Goal: Task Accomplishment & Management: Complete application form

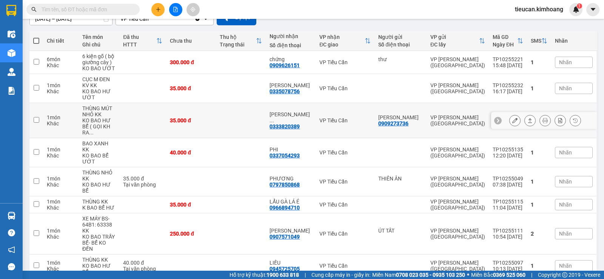
scroll to position [135, 0]
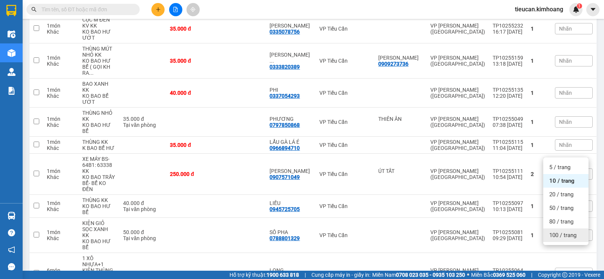
click at [572, 241] on div "100 / trang" at bounding box center [565, 236] width 45 height 14
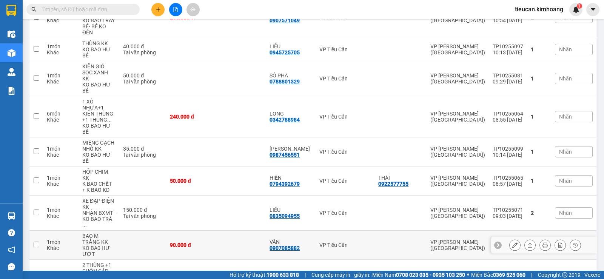
scroll to position [367, 0]
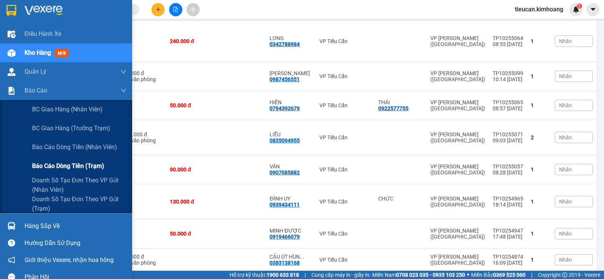
click at [69, 169] on span "Báo cáo dòng tiền (trạm)" at bounding box center [68, 165] width 72 height 9
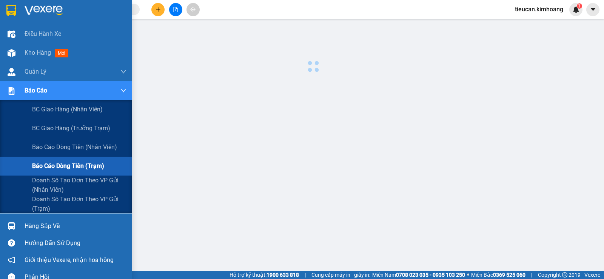
click at [69, 169] on span "Báo cáo dòng tiền (trạm)" at bounding box center [68, 165] width 72 height 9
click at [69, 147] on span "Báo cáo dòng tiền (nhân viên)" at bounding box center [75, 146] width 86 height 9
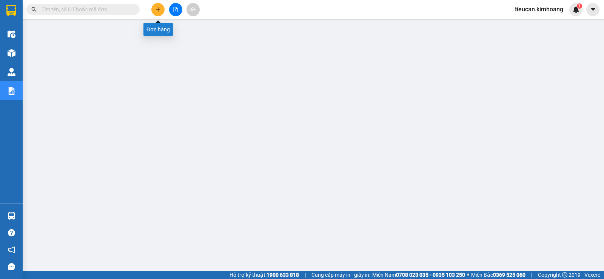
click at [159, 10] on icon "plus" at bounding box center [158, 9] width 5 height 5
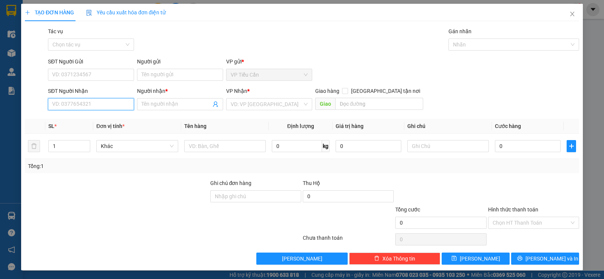
click at [122, 106] on input "SĐT Người Nhận" at bounding box center [91, 104] width 86 height 12
click at [83, 118] on div "0906306141 - [PERSON_NAME]" at bounding box center [90, 119] width 76 height 8
type input "0906306141"
type input "[PERSON_NAME]"
type input "40.000"
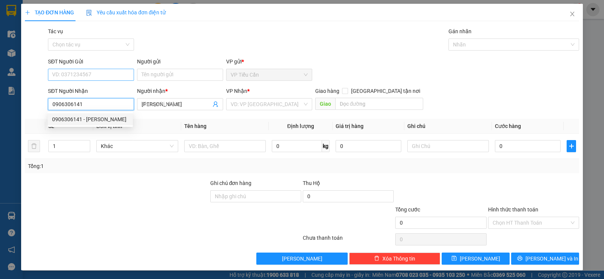
type input "40.000"
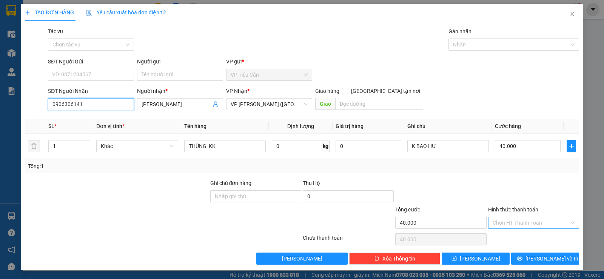
type input "0906306141"
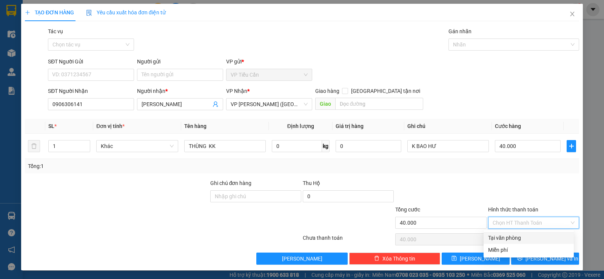
drag, startPoint x: 545, startPoint y: 220, endPoint x: 526, endPoint y: 231, distance: 21.5
click at [544, 220] on input "Hình thức thanh toán" at bounding box center [531, 222] width 77 height 11
click at [519, 236] on div "Tại văn phòng" at bounding box center [528, 238] width 81 height 8
type input "0"
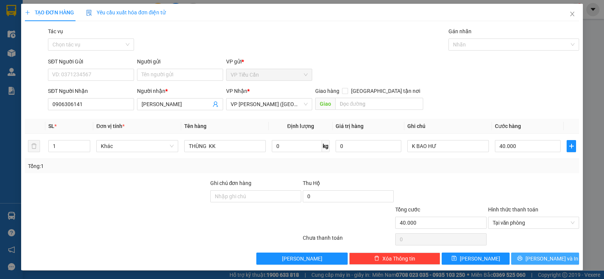
click at [538, 255] on span "[PERSON_NAME] và In" at bounding box center [552, 259] width 53 height 8
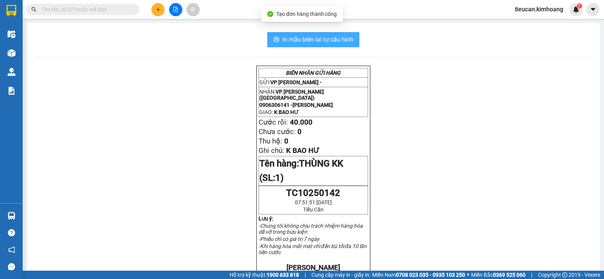
click at [328, 44] on span "In mẫu biên lai tự cấu hình" at bounding box center [318, 39] width 71 height 9
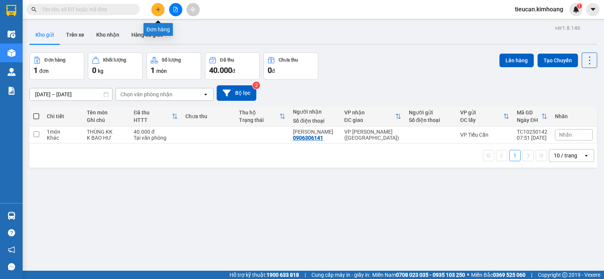
click at [159, 9] on icon "plus" at bounding box center [158, 9] width 5 height 5
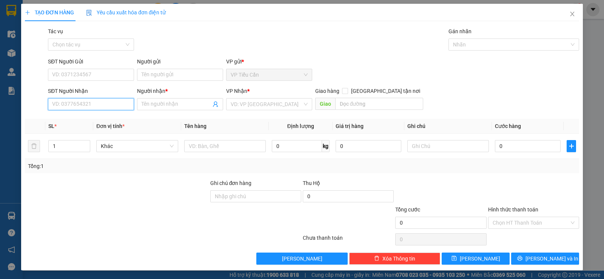
click at [97, 105] on input "SĐT Người Nhận" at bounding box center [91, 104] width 86 height 12
click at [94, 122] on div "0769764645 - đAN THUần" at bounding box center [90, 119] width 76 height 8
type input "0769764645"
type input "đAN THUần"
type input "40.000"
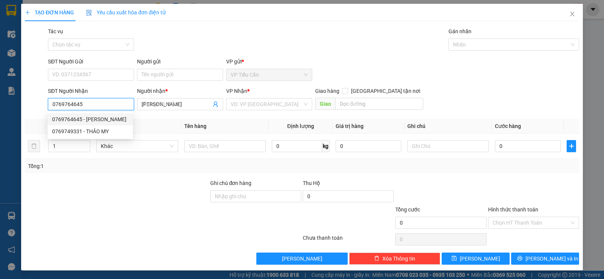
type input "40.000"
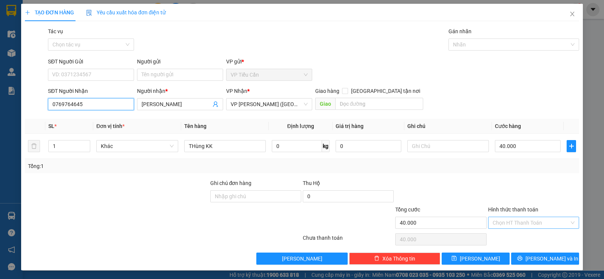
type input "0769764645"
click at [531, 224] on input "Hình thức thanh toán" at bounding box center [531, 222] width 77 height 11
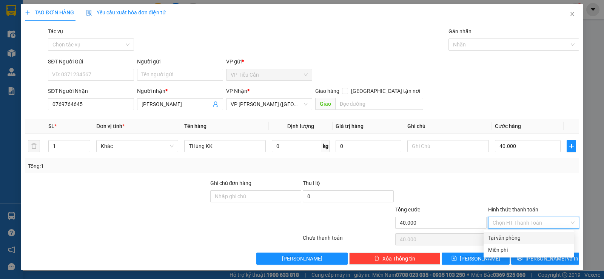
click at [530, 238] on div "Tại văn phòng" at bounding box center [528, 238] width 81 height 8
type input "0"
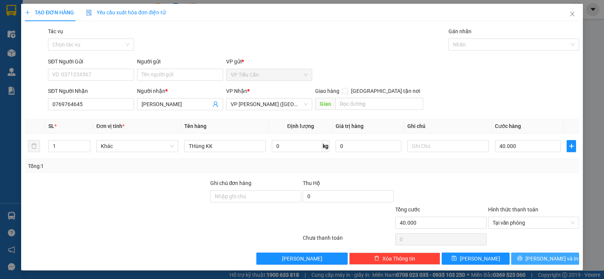
click at [547, 255] on span "[PERSON_NAME] và In" at bounding box center [552, 259] width 53 height 8
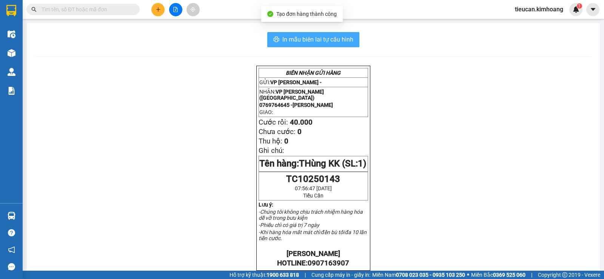
click at [347, 39] on span "In mẫu biên lai tự cấu hình" at bounding box center [318, 39] width 71 height 9
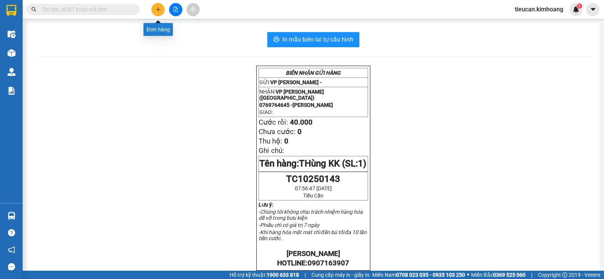
click at [159, 10] on icon "plus" at bounding box center [158, 9] width 5 height 5
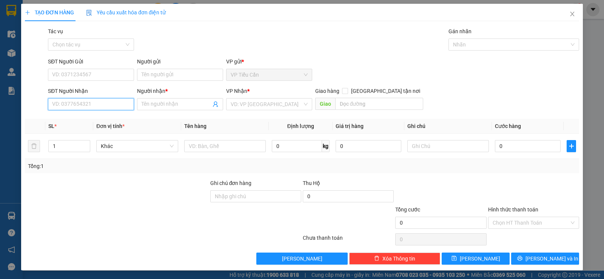
click at [95, 107] on input "SĐT Người Nhận" at bounding box center [91, 104] width 86 height 12
click at [95, 121] on div "0939251868 - HUỳnh GIAO" at bounding box center [90, 119] width 76 height 8
type input "0939251868"
type input "HUỳnh GIAO"
checkbox input "true"
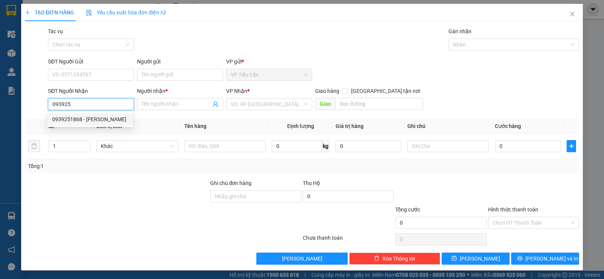
type input "8/79 NGUYễn đình KHởi /P4 /Q TâN Bình"
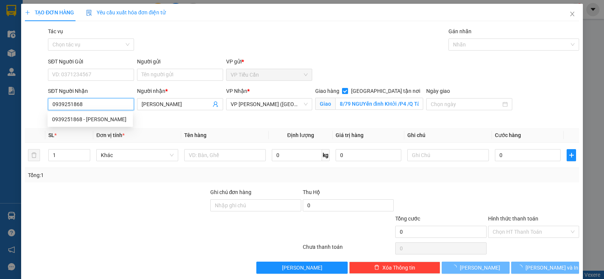
type input "130.000"
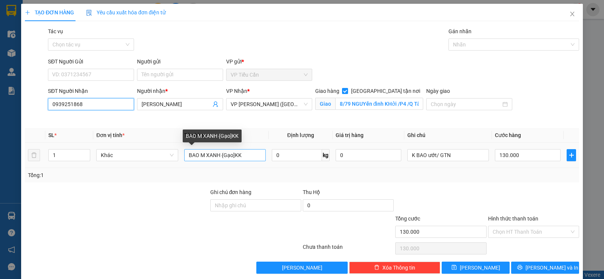
type input "0939251868"
click at [220, 153] on input "BAO M XANH {Gạo]KK" at bounding box center [225, 155] width 82 height 12
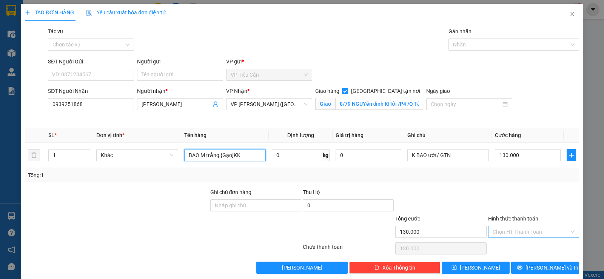
type input "BAO M trắng {Gạo]KK"
click at [515, 232] on input "Hình thức thanh toán" at bounding box center [531, 231] width 77 height 11
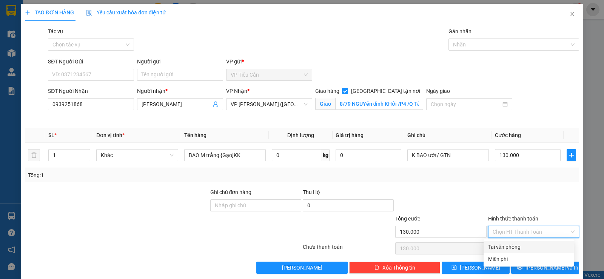
click at [514, 247] on div "Tại văn phòng" at bounding box center [528, 247] width 81 height 8
type input "0"
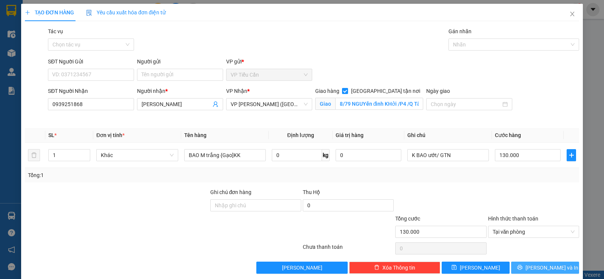
click at [530, 264] on button "[PERSON_NAME] và In" at bounding box center [545, 268] width 68 height 12
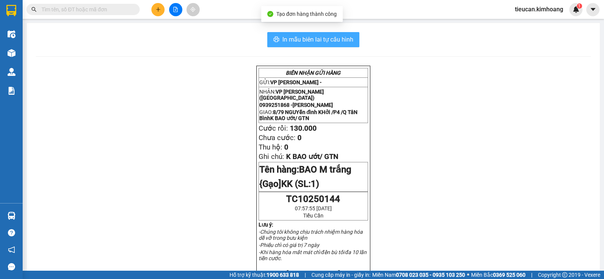
click at [339, 36] on span "In mẫu biên lai tự cấu hình" at bounding box center [318, 39] width 71 height 9
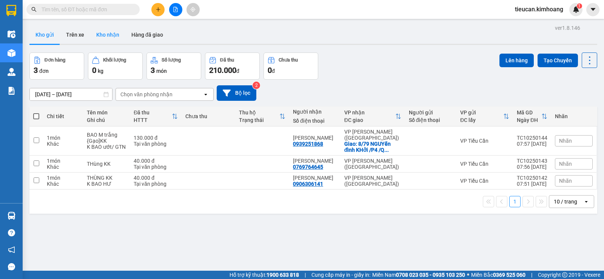
click at [99, 35] on button "Kho nhận" at bounding box center [107, 35] width 35 height 18
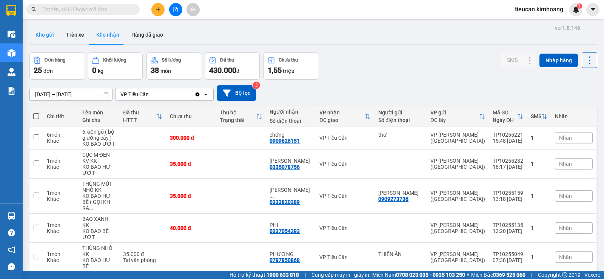
click at [52, 29] on button "Kho gửi" at bounding box center [44, 35] width 31 height 18
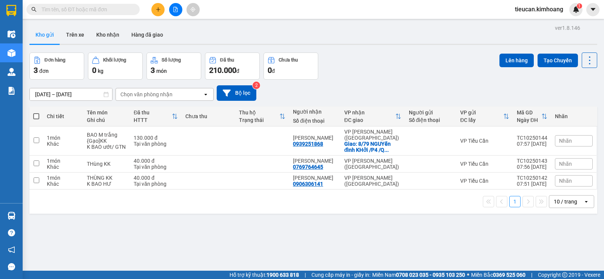
click at [37, 116] on span at bounding box center [36, 116] width 6 height 6
click at [36, 113] on input "checkbox" at bounding box center [36, 113] width 0 height 0
checkbox input "true"
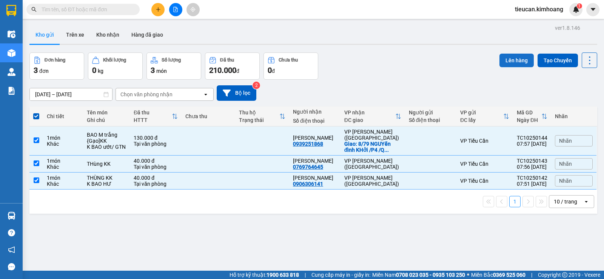
click at [519, 63] on button "Lên hàng" at bounding box center [517, 61] width 34 height 14
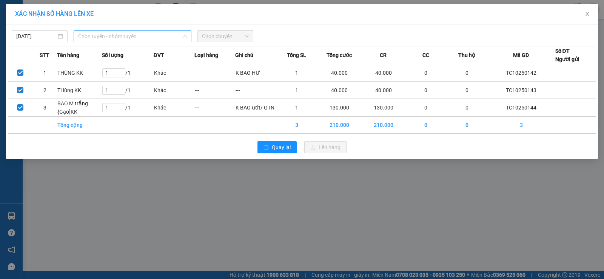
click at [127, 36] on span "Chọn tuyến - nhóm tuyến" at bounding box center [132, 36] width 109 height 11
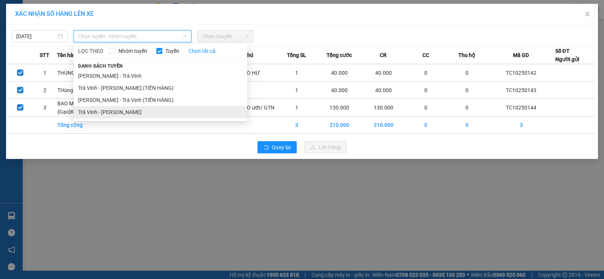
click at [136, 108] on li "Trà Vinh - Hồ Chí Minh" at bounding box center [161, 112] width 174 height 12
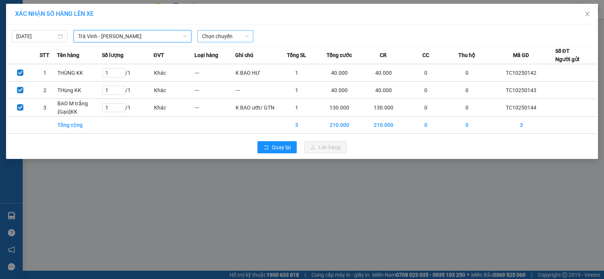
click at [228, 35] on span "Chọn chuyến" at bounding box center [225, 36] width 47 height 11
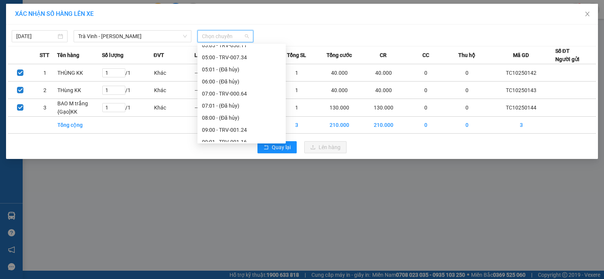
scroll to position [189, 0]
click at [226, 88] on div "09:00 - TRV-001.24" at bounding box center [241, 92] width 79 height 8
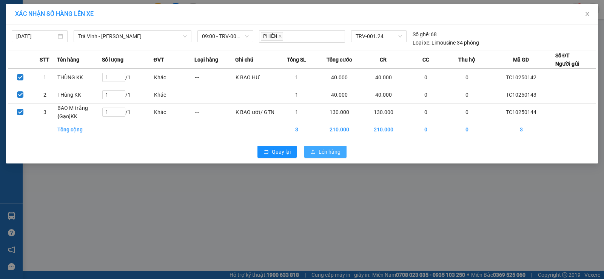
click at [323, 150] on span "Lên hàng" at bounding box center [330, 152] width 22 height 8
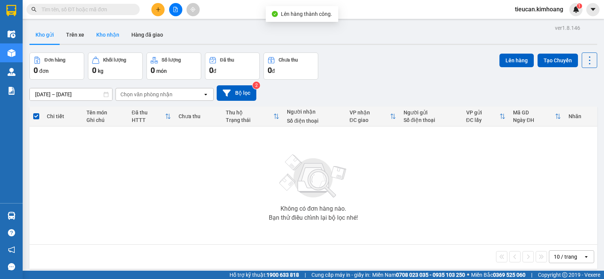
click at [117, 32] on button "Kho nhận" at bounding box center [107, 35] width 35 height 18
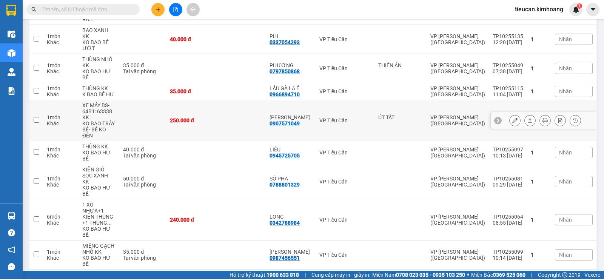
scroll to position [227, 0]
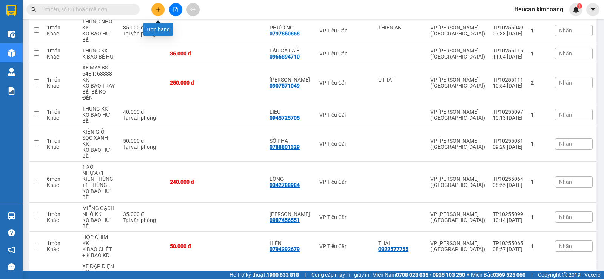
click at [158, 11] on icon "plus" at bounding box center [158, 9] width 5 height 5
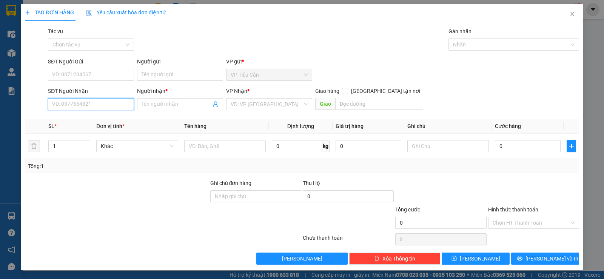
click at [117, 102] on input "SĐT Người Nhận" at bounding box center [91, 104] width 86 height 12
click at [84, 120] on div "0989323610 - GIA KỲ" at bounding box center [90, 119] width 76 height 8
type input "0989323610"
type input "GIA KỲ"
type input "35.000"
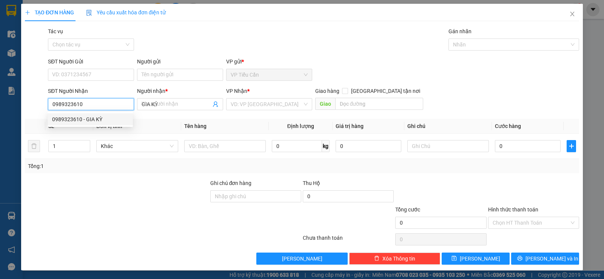
type input "35.000"
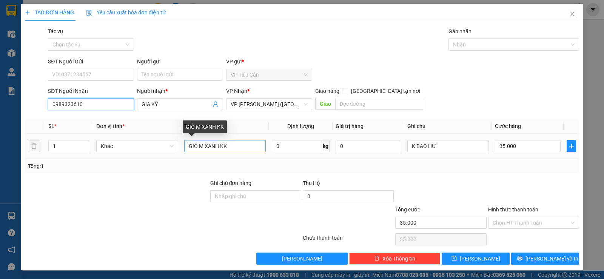
type input "0989323610"
click at [217, 145] on input "GIỎ M XANH KK" at bounding box center [225, 146] width 82 height 12
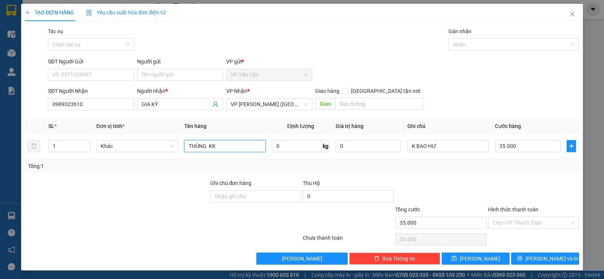
type input "THÙNG KK"
click at [516, 151] on input "35.000" at bounding box center [528, 146] width 66 height 12
type input "0"
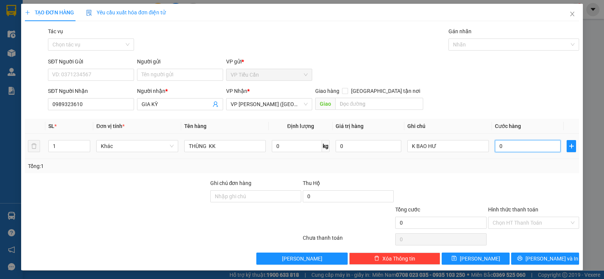
click at [495, 148] on input "0" at bounding box center [528, 146] width 66 height 12
type input "40"
type input "40.000"
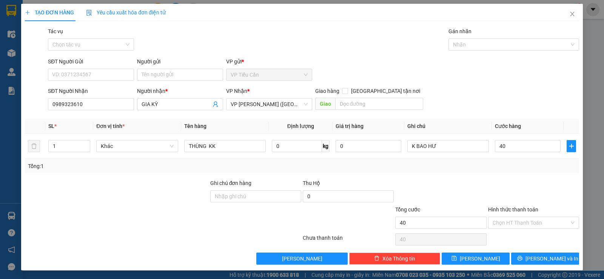
type input "40.000"
click at [476, 170] on div "Tổng: 1" at bounding box center [302, 166] width 554 height 14
click at [524, 219] on input "Hình thức thanh toán" at bounding box center [531, 222] width 77 height 11
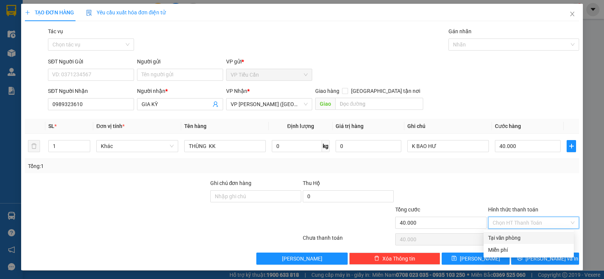
click at [522, 238] on div "Tại văn phòng" at bounding box center [528, 238] width 81 height 8
type input "0"
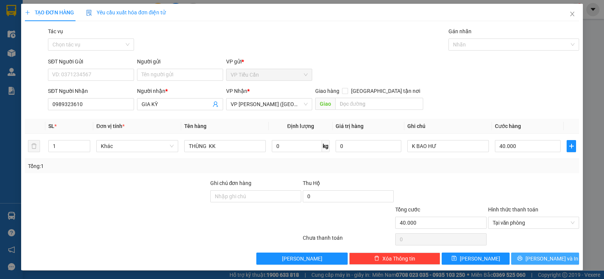
click at [534, 256] on span "[PERSON_NAME] và In" at bounding box center [552, 259] width 53 height 8
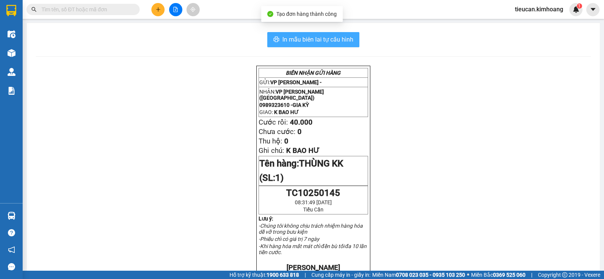
click at [331, 35] on span "In mẫu biên lai tự cấu hình" at bounding box center [318, 39] width 71 height 9
